Goal: Information Seeking & Learning: Compare options

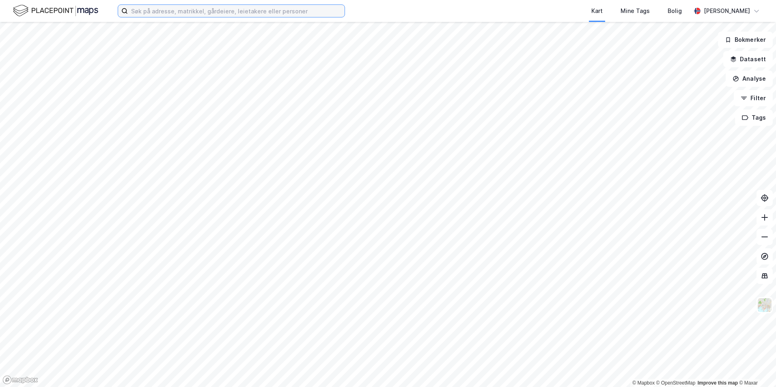
click at [181, 5] on input at bounding box center [236, 11] width 217 height 12
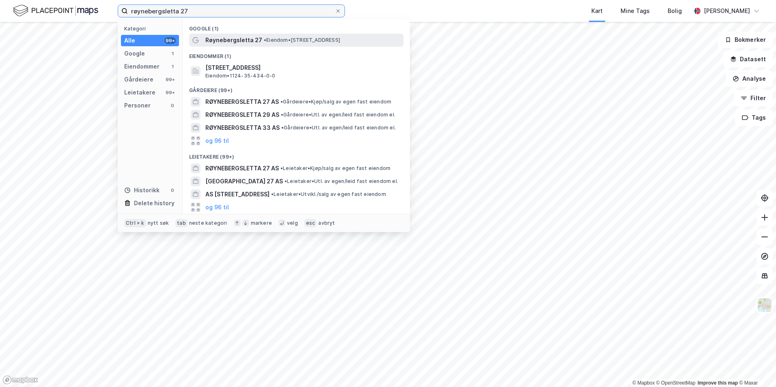
type input "røynebergsletta 27"
click at [227, 42] on span "Røynebergsletta 27" at bounding box center [233, 40] width 57 height 10
